Goal: Transaction & Acquisition: Book appointment/travel/reservation

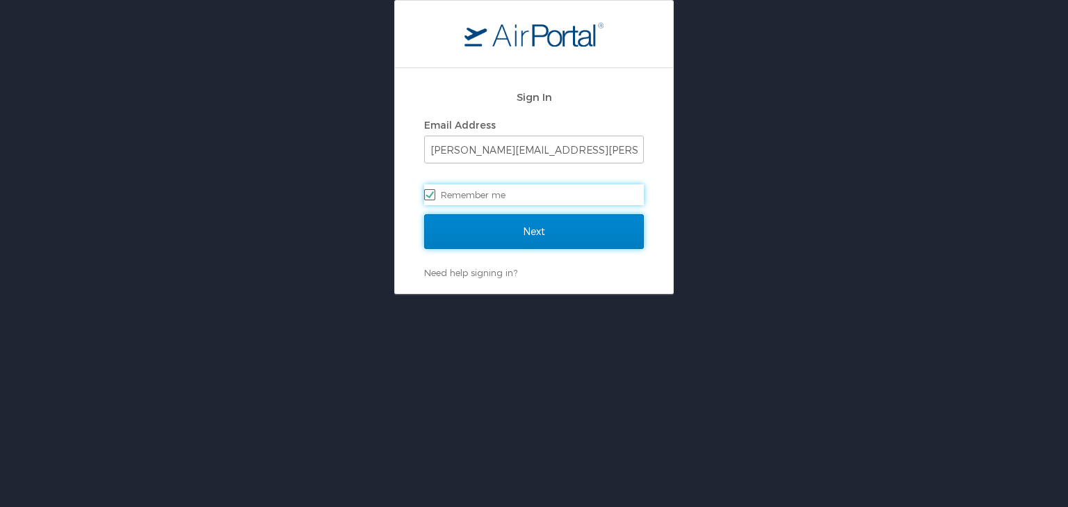
click at [556, 226] on input "Next" at bounding box center [534, 231] width 220 height 35
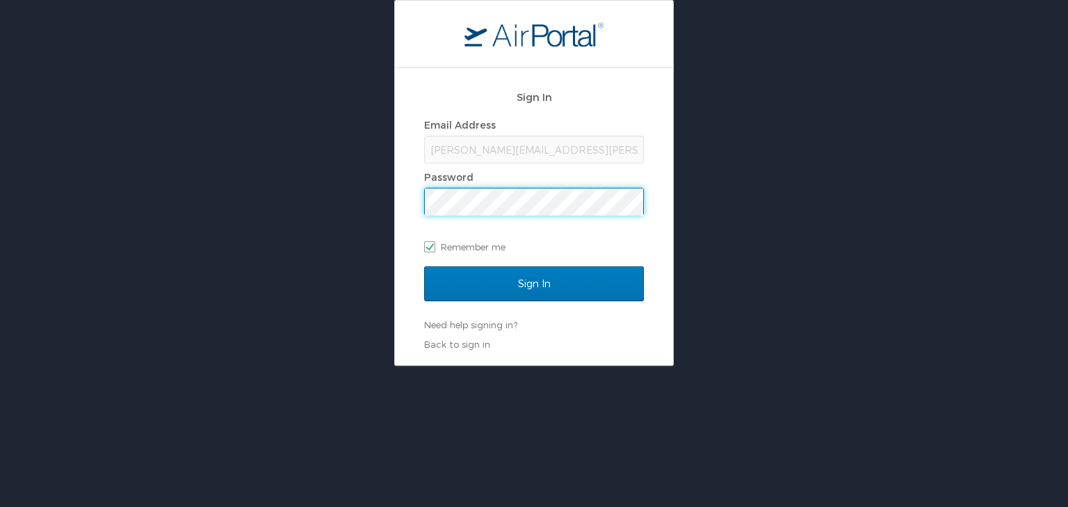
click at [424, 266] on input "Sign In" at bounding box center [534, 283] width 220 height 35
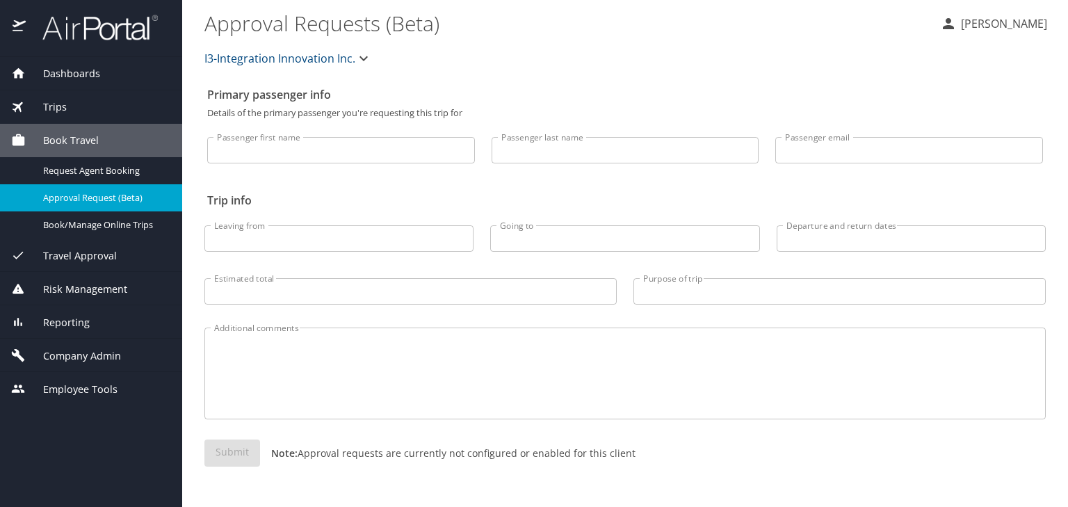
click at [70, 131] on div "Book Travel" at bounding box center [91, 140] width 182 height 33
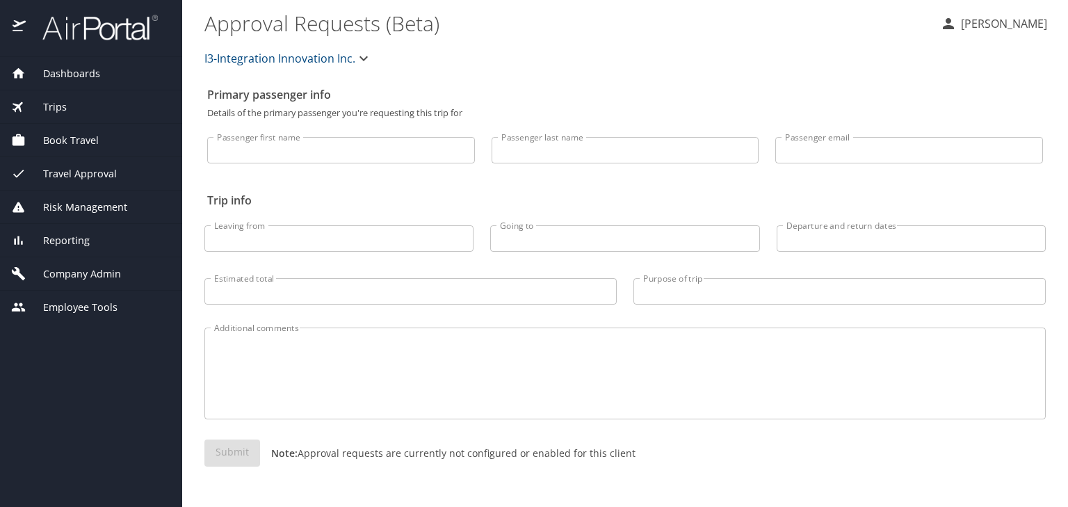
click at [83, 145] on span "Book Travel" at bounding box center [62, 140] width 73 height 15
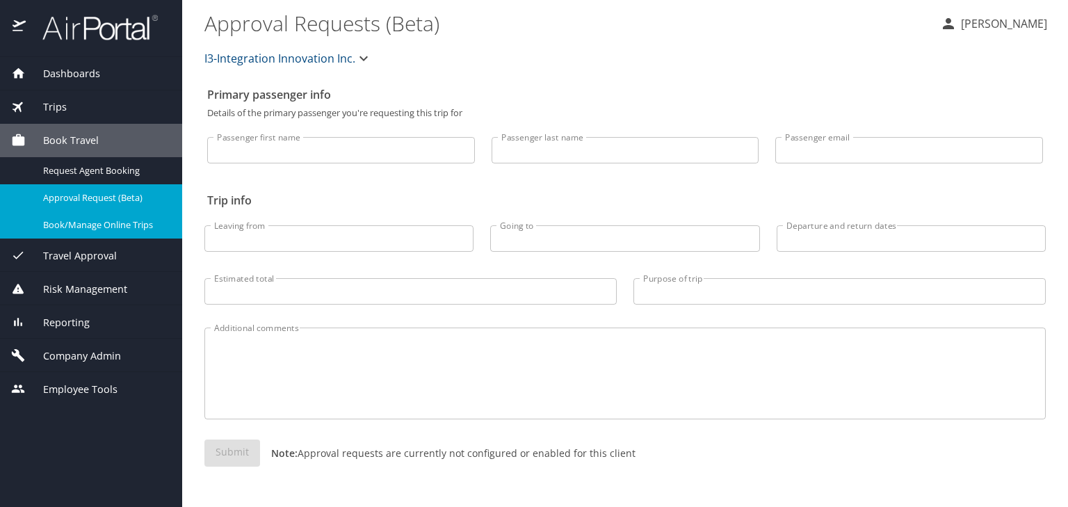
click at [97, 235] on link "Book/Manage Online Trips" at bounding box center [91, 224] width 182 height 27
